Goal: Task Accomplishment & Management: Complete application form

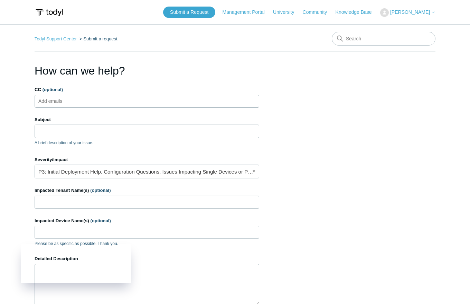
click at [388, 138] on section "How can we help? CC (optional) Add emails Subject A brief description of your i…" at bounding box center [235, 222] width 401 height 318
click at [140, 102] on ul "Add emails" at bounding box center [147, 101] width 224 height 13
click at [99, 100] on ul "Add emails" at bounding box center [147, 101] width 224 height 13
type input "[EMAIL_ADDRESS][DOMAIN_NAME]"
click at [107, 125] on input "Subject" at bounding box center [147, 131] width 224 height 13
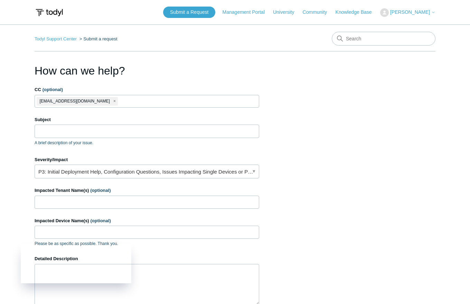
click at [117, 100] on ul "[EMAIL_ADDRESS][DOMAIN_NAME]" at bounding box center [147, 101] width 224 height 13
type input "[EMAIL_ADDRESS][DOMAIN_NAME]"
click at [163, 132] on input "Subject" at bounding box center [147, 131] width 224 height 13
click at [128, 134] on input "Subject" at bounding box center [147, 131] width 224 height 13
click at [109, 130] on input "Subject" at bounding box center [147, 131] width 224 height 13
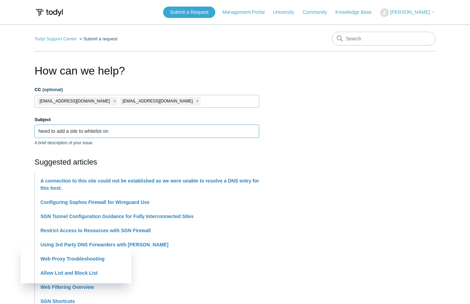
drag, startPoint x: 122, startPoint y: 131, endPoint x: 57, endPoint y: 135, distance: 65.7
click at [57, 135] on input "Need to add a site to whitelist on" at bounding box center [147, 131] width 224 height 13
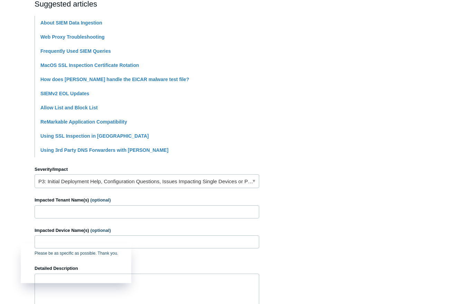
scroll to position [176, 0]
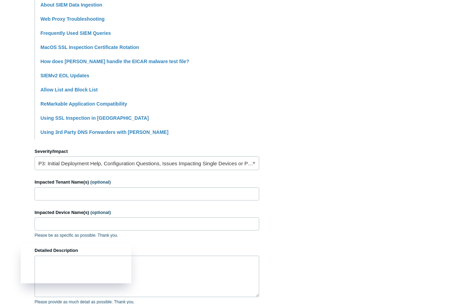
type input "Need to whitelist Sprectrum on our SASE web filtering"
click at [105, 169] on link "P3: Initial Deployment Help, Configuration Questions, Issues Impacting Single D…" at bounding box center [147, 163] width 224 height 14
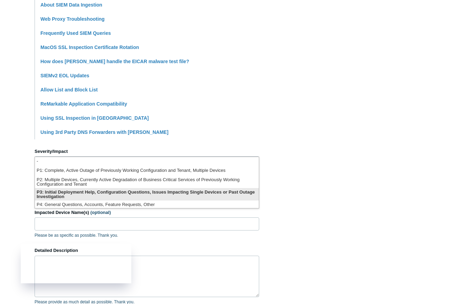
click at [107, 195] on li "P3: Initial Deployment Help, Configuration Questions, Issues Impacting Single D…" at bounding box center [147, 194] width 224 height 12
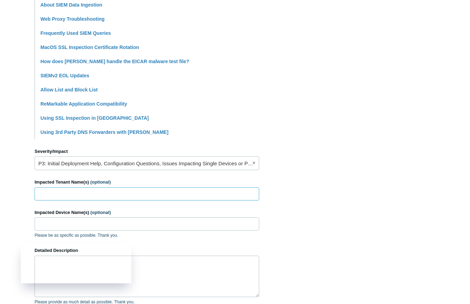
click at [96, 194] on input "Impacted Tenant Name(s) (optional)" at bounding box center [147, 194] width 224 height 13
type input "Haseko"
click at [99, 224] on input "Impacted Device Name(s) (optional)" at bounding box center [147, 224] width 224 height 13
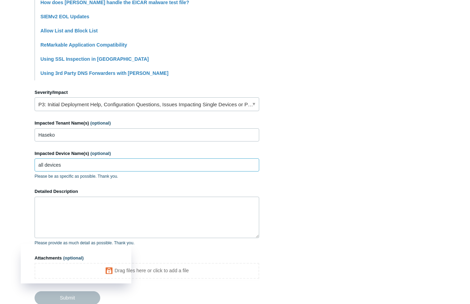
scroll to position [247, 0]
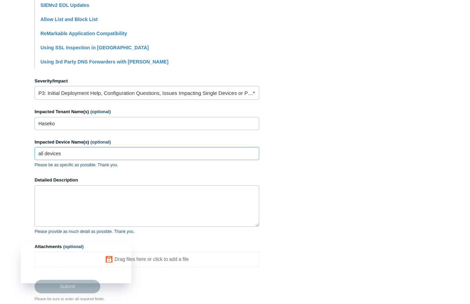
type input "all devices"
click at [105, 205] on textarea "Detailed Description" at bounding box center [147, 205] width 224 height 41
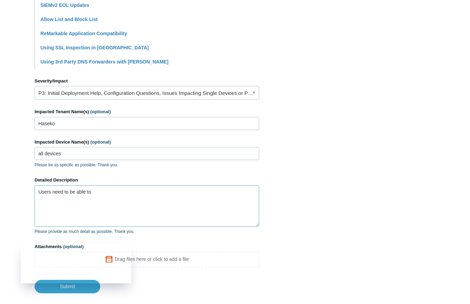
click at [182, 193] on textarea "Users need to be able to" at bounding box center [147, 205] width 224 height 41
click at [145, 204] on textarea "Users need to be able to sign in to their Spectrum business and personal accoun…" at bounding box center [147, 205] width 224 height 41
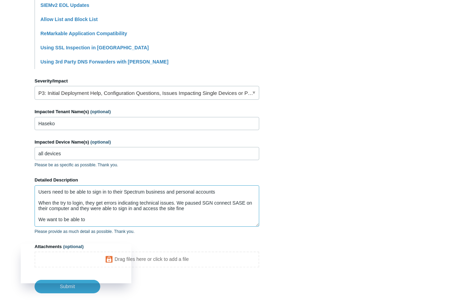
drag, startPoint x: 98, startPoint y: 219, endPoint x: 22, endPoint y: 221, distance: 75.3
click at [35, 221] on textarea "Users need to be able to sign in to their Spectrum business and personal accoun…" at bounding box center [147, 205] width 224 height 41
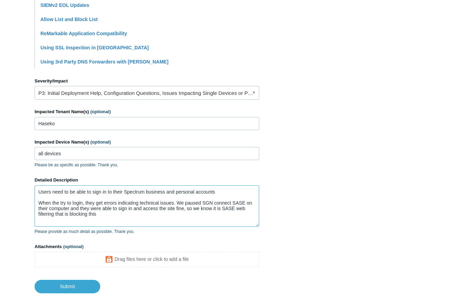
click at [93, 219] on textarea "Users need to be able to sign in to their Spectrum business and personal accoun…" at bounding box center [147, 205] width 224 height 41
click at [90, 222] on textarea "Users need to be able to sign in to their Spectrum business and personal accoun…" at bounding box center [147, 205] width 224 height 41
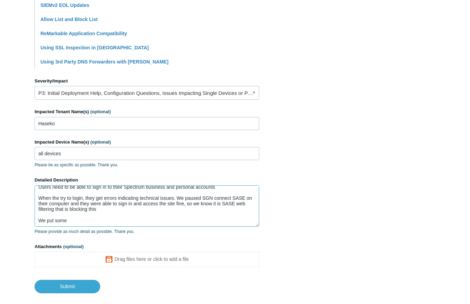
click at [73, 220] on textarea "Users need to be able to sign in to their Spectrum business and personal accoun…" at bounding box center [147, 205] width 224 height 41
drag, startPoint x: 71, startPoint y: 221, endPoint x: 48, endPoint y: 221, distance: 23.5
click at [48, 221] on textarea "Users need to be able to sign in to their Spectrum business and personal accoun…" at bounding box center [147, 205] width 224 height 41
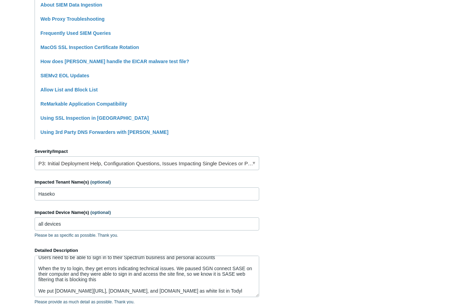
scroll to position [285, 0]
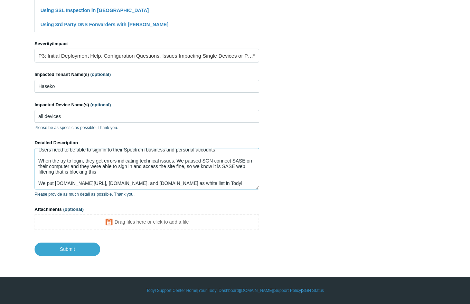
click at [242, 182] on textarea "Users need to be able to sign in to their Spectrum business and personal accoun…" at bounding box center [147, 168] width 224 height 41
drag, startPoint x: 201, startPoint y: 184, endPoint x: 219, endPoint y: 184, distance: 17.6
click at [219, 184] on textarea "Users need to be able to sign in to their Spectrum business and personal accoun…" at bounding box center [147, 168] width 224 height 41
click at [251, 184] on textarea "Users need to be able to sign in to their Spectrum business and personal accoun…" at bounding box center [147, 168] width 224 height 41
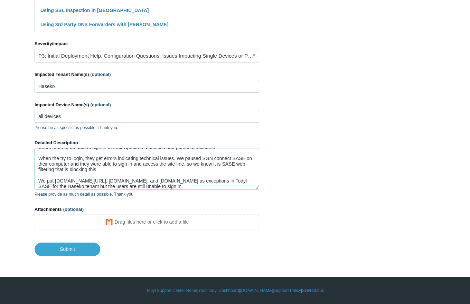
scroll to position [13, 0]
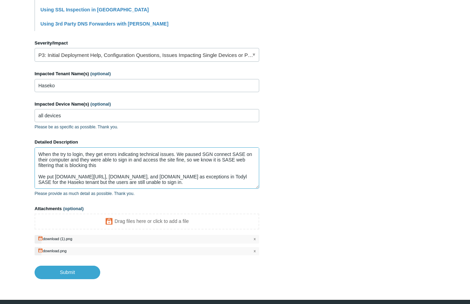
click at [182, 185] on textarea "Users need to be able to sign in to their Spectrum business and personal accoun…" at bounding box center [147, 167] width 224 height 41
click at [187, 185] on textarea "Users need to be able to sign in to their Spectrum business and personal accoun…" at bounding box center [147, 167] width 224 height 41
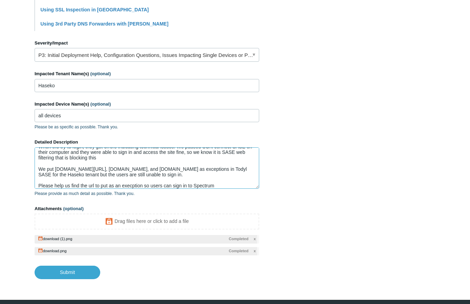
click at [129, 187] on textarea "Users need to be able to sign in to their Spectrum business and personal accoun…" at bounding box center [147, 167] width 224 height 41
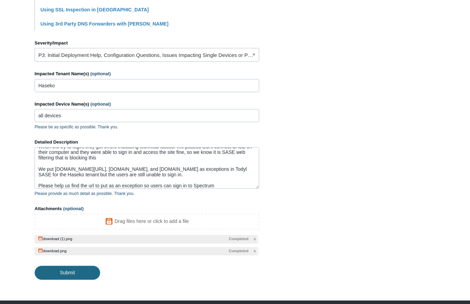
click at [91, 275] on input "Submit" at bounding box center [68, 273] width 66 height 14
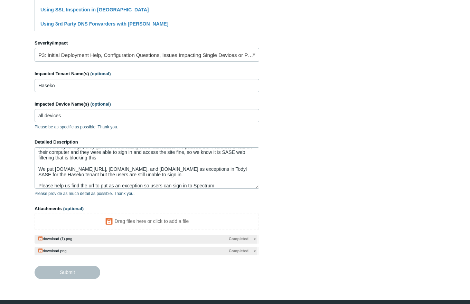
type textarea "Users need to be able to sign in to their Spectrum business and personal accoun…"
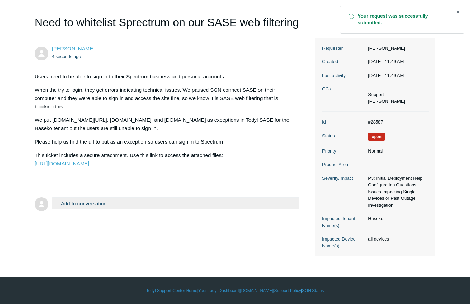
scroll to position [27, 0]
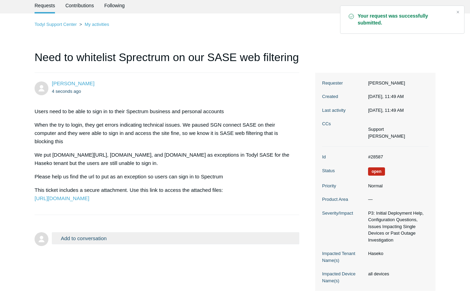
click at [184, 156] on p "We put id.spectrum.net/login, id.spectrum.net, and spectrumbusiness.net as exce…" at bounding box center [164, 159] width 258 height 17
drag, startPoint x: 346, startPoint y: 60, endPoint x: 331, endPoint y: 72, distance: 19.8
click at [347, 60] on div "Todyl Support Center My activities Need to whitelist Sprectrum on our SASE web …" at bounding box center [235, 155] width 401 height 271
click at [349, 52] on div "Todyl Support Center My activities Need to whitelist Sprectrum on our SASE web …" at bounding box center [235, 155] width 401 height 271
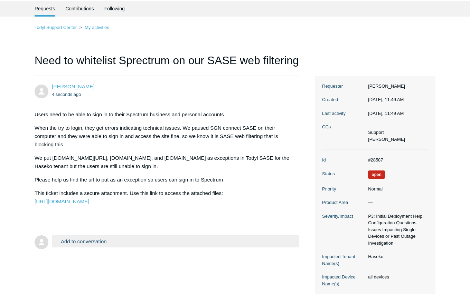
scroll to position [35, 0]
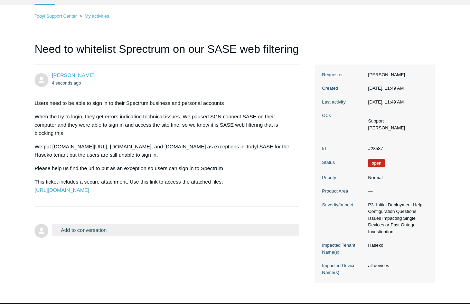
click at [407, 141] on dl "Id #28587 Status Open Priority Normal Product Area — Severity/Impact P3: Initia…" at bounding box center [375, 210] width 106 height 144
click at [82, 236] on button "Add to conversation" at bounding box center [175, 230] width 247 height 12
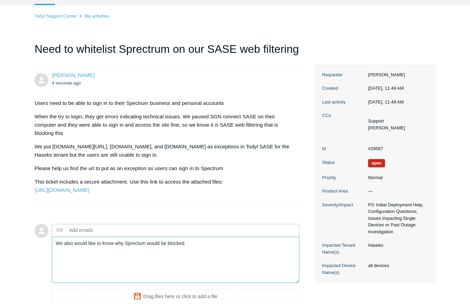
click at [133, 259] on textarea "We also would like to know why Sprectum would be blocked" at bounding box center [175, 260] width 247 height 47
click at [205, 261] on textarea "We also would like to know why Spectrum would be blocked" at bounding box center [175, 260] width 247 height 47
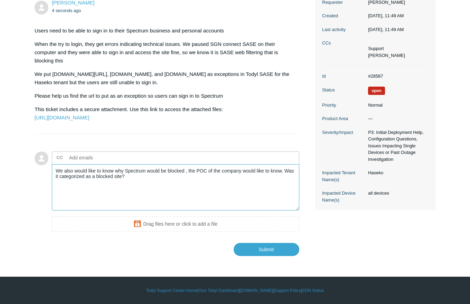
scroll to position [123, 0]
type textarea "We also would like to know why Spectrum would be blocked , the POC of the compa…"
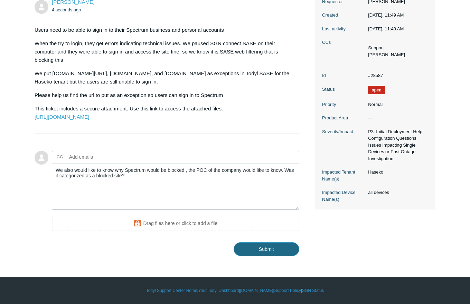
click at [271, 250] on input "Submit" at bounding box center [266, 249] width 66 height 14
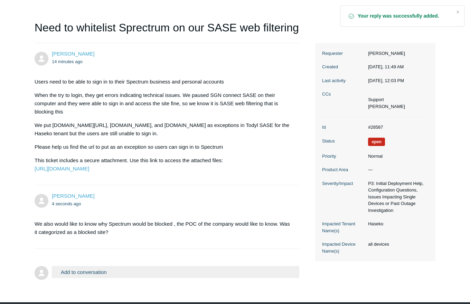
scroll to position [99, 0]
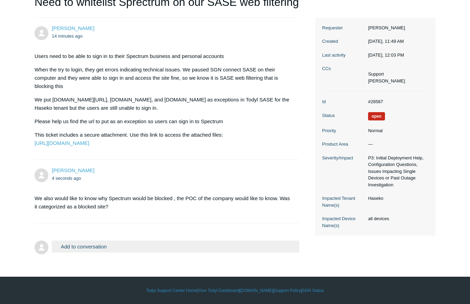
click at [357, 231] on div "Kristyn Mimura 14 minutes ago Users need to be able to sign in to their Spectru…" at bounding box center [235, 137] width 401 height 239
click at [226, 117] on p "Please help us find the url to put as an exception so users can sign in to Spec…" at bounding box center [164, 121] width 258 height 8
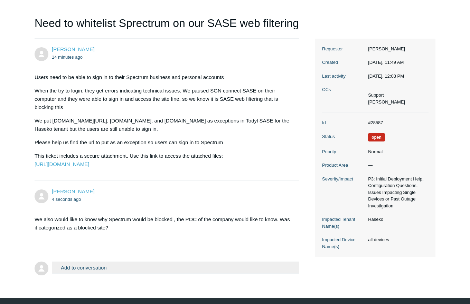
scroll to position [29, 0]
